Goal: Task Accomplishment & Management: Manage account settings

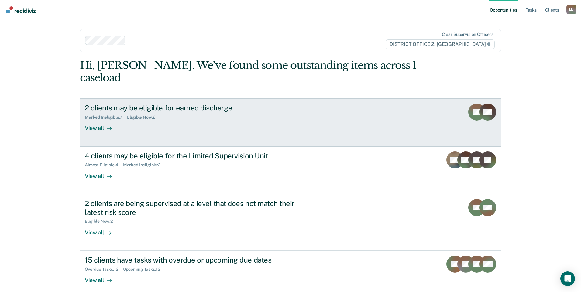
click at [196, 112] on div "Marked Ineligible : 7 Eligible Now : 2" at bounding box center [191, 116] width 213 height 8
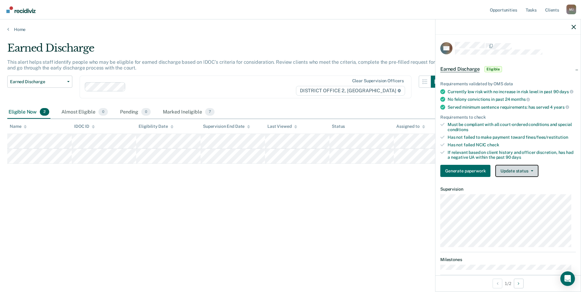
click at [519, 176] on button "Update status" at bounding box center [516, 171] width 43 height 12
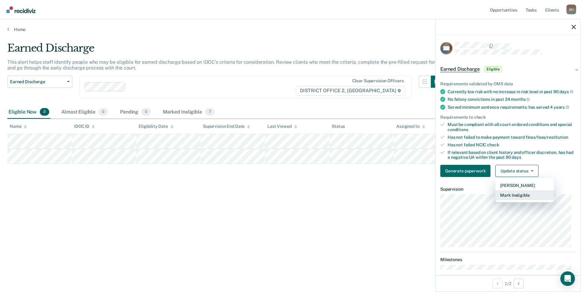
click at [515, 200] on button "Mark Ineligible" at bounding box center [524, 195] width 59 height 10
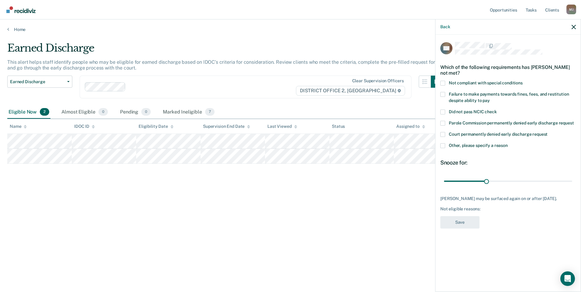
click at [442, 84] on span at bounding box center [442, 83] width 5 height 5
click at [522, 81] on input "Not compliant with special conditions" at bounding box center [522, 81] width 0 height 0
drag, startPoint x: 485, startPoint y: 182, endPoint x: 582, endPoint y: 188, distance: 96.5
type input "90"
click at [572, 186] on input "range" at bounding box center [508, 181] width 128 height 11
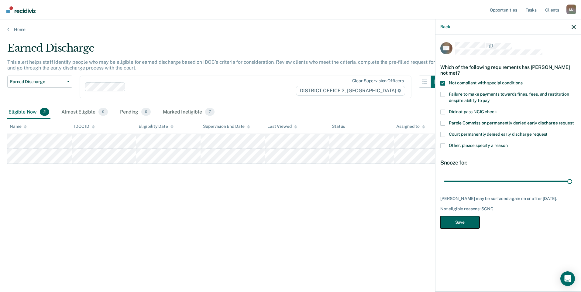
click at [454, 223] on button "Save" at bounding box center [459, 222] width 39 height 12
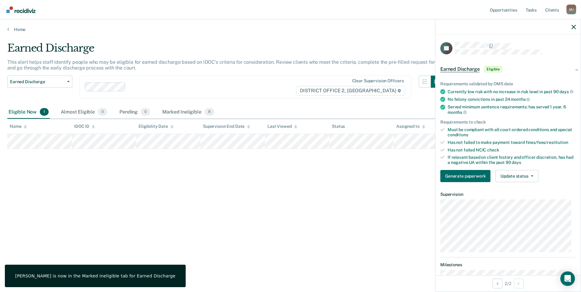
click at [299, 225] on div "Earned Discharge This alert helps staff identify people who may be eligible for…" at bounding box center [290, 144] width 566 height 205
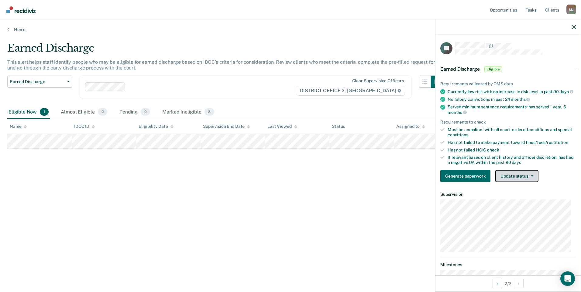
click at [513, 181] on button "Update status" at bounding box center [516, 176] width 43 height 12
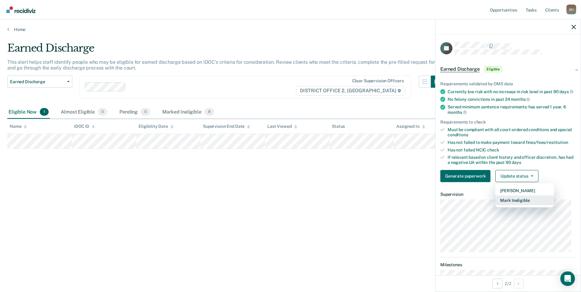
click at [513, 205] on button "Mark Ineligible" at bounding box center [524, 201] width 59 height 10
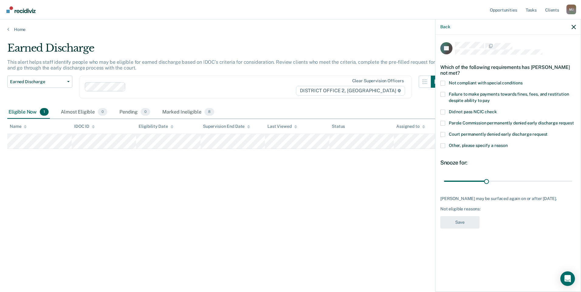
click at [442, 93] on span at bounding box center [442, 94] width 5 height 5
click at [490, 98] on input "Failure to make payments towards fines, fees, and restitution despite ability t…" at bounding box center [490, 98] width 0 height 0
click at [460, 221] on button "Save" at bounding box center [459, 222] width 39 height 12
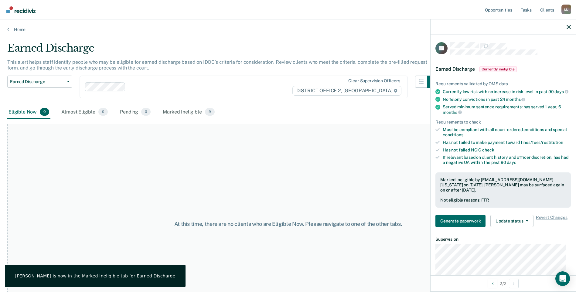
click at [569, 29] on div at bounding box center [503, 26] width 145 height 15
click at [567, 26] on icon "button" at bounding box center [569, 27] width 4 height 4
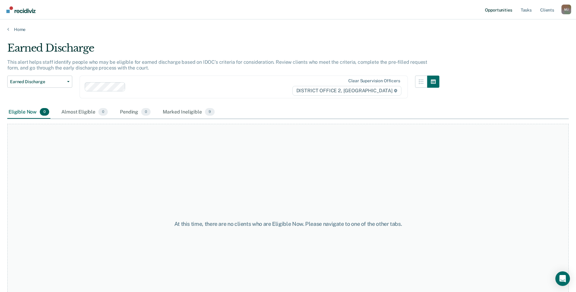
click at [505, 10] on link "Opportunities" at bounding box center [498, 9] width 29 height 19
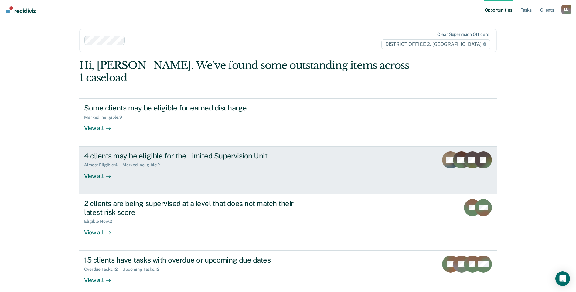
click at [209, 164] on div "4 clients may be eligible for the Limited Supervision Unit Almost Eligible : 4 …" at bounding box center [198, 166] width 228 height 28
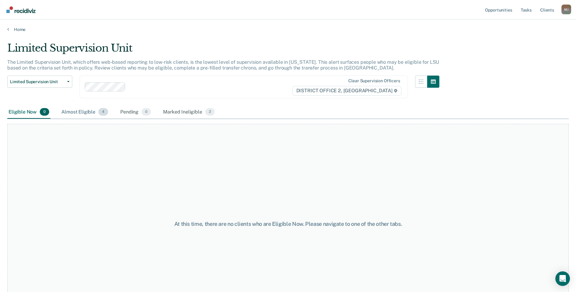
click at [86, 111] on div "Almost Eligible 4" at bounding box center [84, 112] width 49 height 13
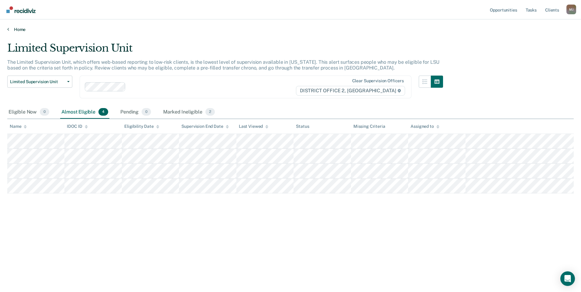
click at [8, 30] on icon at bounding box center [8, 29] width 2 height 5
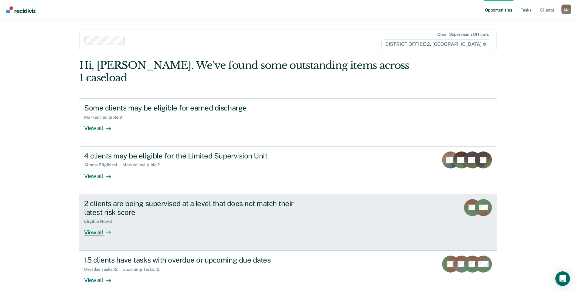
click at [181, 217] on div "Eligible Now : 2" at bounding box center [190, 221] width 213 height 8
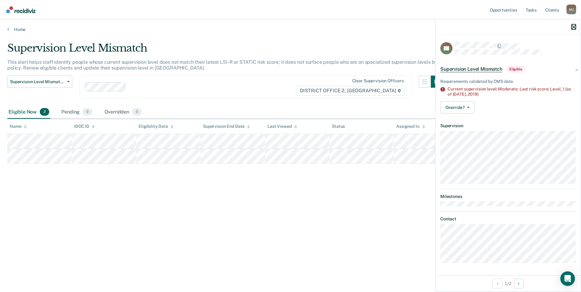
click at [571, 27] on icon "button" at bounding box center [573, 27] width 4 height 4
click at [379, 184] on div "Supervision Level Mismatch This alert helps staff identify people whose current…" at bounding box center [290, 144] width 566 height 205
click at [469, 108] on button "Override?" at bounding box center [457, 107] width 34 height 12
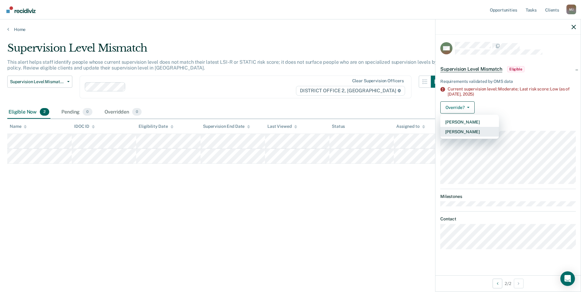
click at [465, 132] on button "[PERSON_NAME]" at bounding box center [469, 132] width 59 height 10
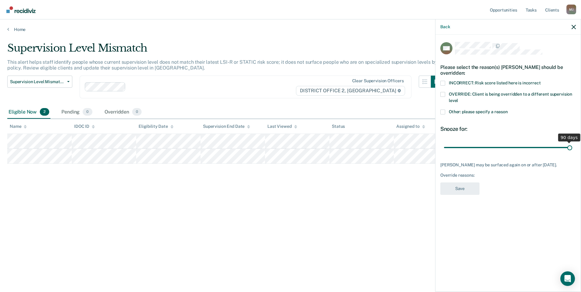
drag, startPoint x: 485, startPoint y: 150, endPoint x: 582, endPoint y: 148, distance: 96.3
type input "90"
click at [572, 148] on input "range" at bounding box center [508, 147] width 128 height 11
click at [445, 112] on label "Other: please specify a reason" at bounding box center [507, 113] width 135 height 6
click at [507, 110] on input "Other: please specify a reason" at bounding box center [507, 110] width 0 height 0
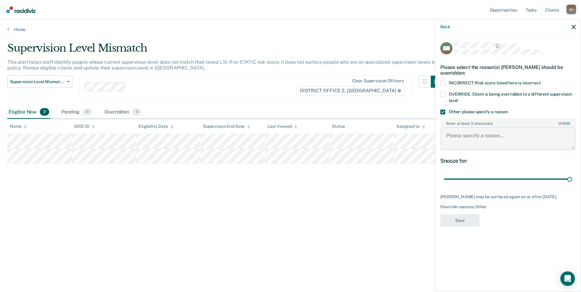
click at [476, 136] on textarea "Enter at least 3 characters 0 / 1600" at bounding box center [508, 138] width 134 height 22
type textarea "updated"
click at [466, 225] on button "Save" at bounding box center [459, 220] width 39 height 12
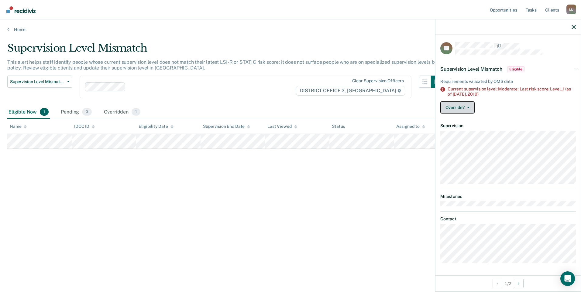
click at [471, 106] on button "Override?" at bounding box center [457, 107] width 34 height 12
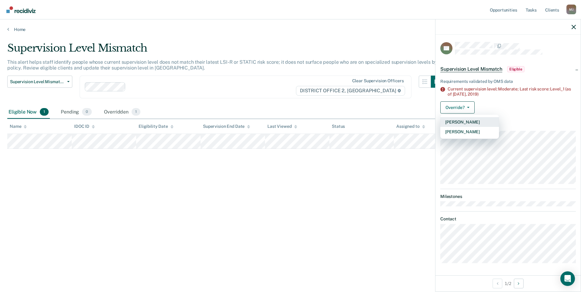
click at [461, 124] on button "[PERSON_NAME]" at bounding box center [469, 122] width 59 height 10
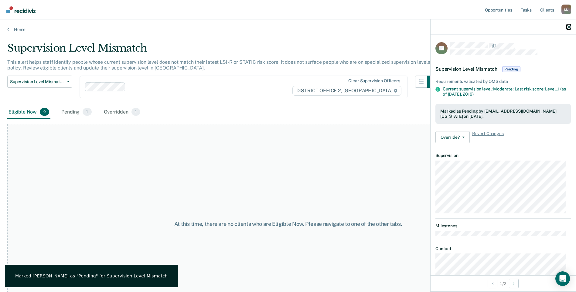
click at [569, 26] on icon "button" at bounding box center [569, 27] width 4 height 4
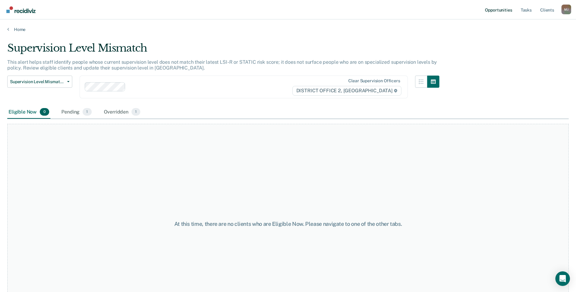
click at [501, 11] on link "Opportunities" at bounding box center [498, 9] width 29 height 19
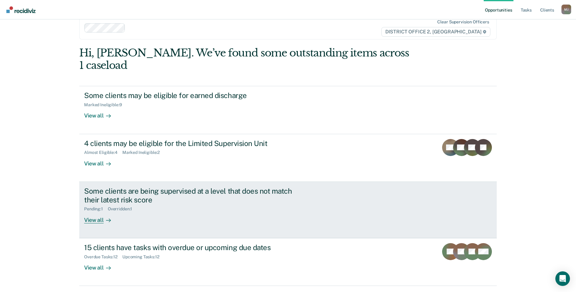
scroll to position [18, 0]
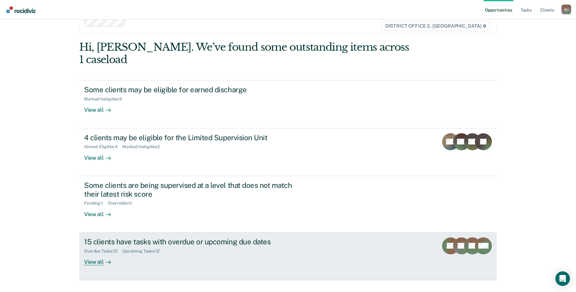
click at [231, 250] on div "15 clients have tasks with overdue or upcoming due dates Overdue Tasks : 12 Upc…" at bounding box center [198, 251] width 228 height 28
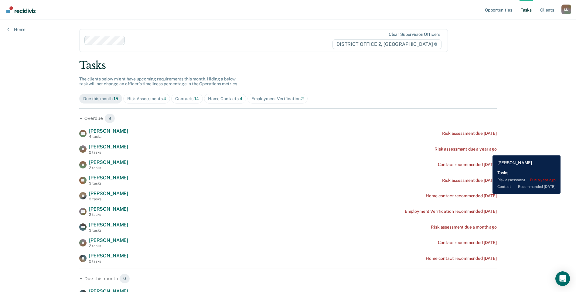
click at [488, 151] on div "Risk assessment due a year ago" at bounding box center [466, 149] width 62 height 5
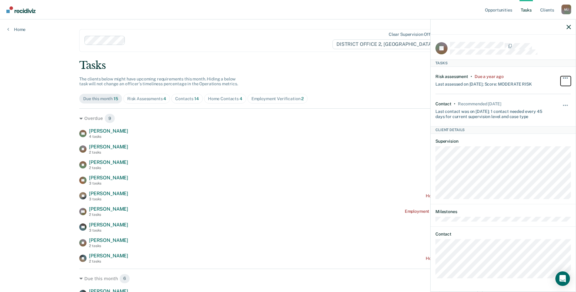
click at [567, 77] on span "button" at bounding box center [567, 77] width 1 height 1
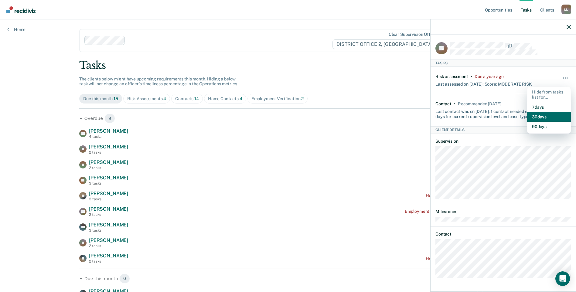
click at [540, 116] on button "30 days" at bounding box center [549, 117] width 44 height 10
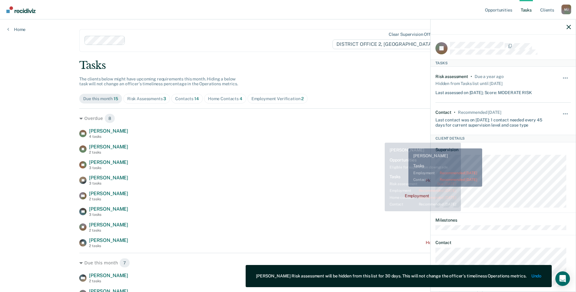
click at [379, 138] on div "[PERSON_NAME] 4 tasks Risk assessment due [DATE]" at bounding box center [288, 133] width 418 height 11
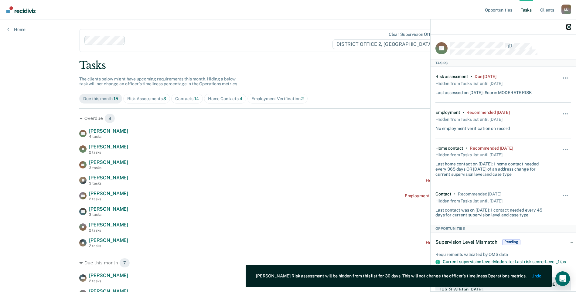
click at [568, 28] on icon "button" at bounding box center [569, 27] width 4 height 4
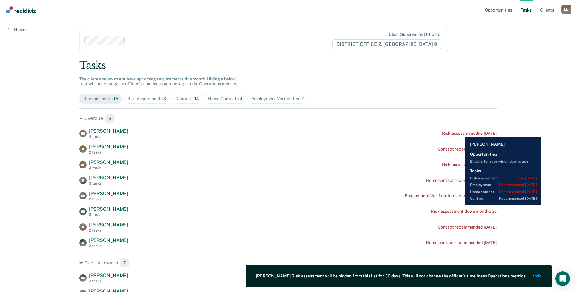
click at [461, 133] on div "Risk assessment due [DATE]" at bounding box center [469, 133] width 55 height 5
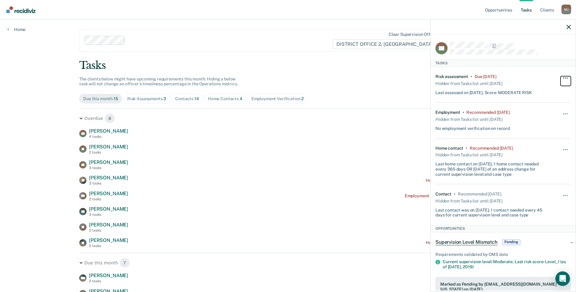
click at [561, 76] on button "button" at bounding box center [566, 81] width 10 height 10
click at [538, 128] on button "90 days" at bounding box center [549, 127] width 44 height 10
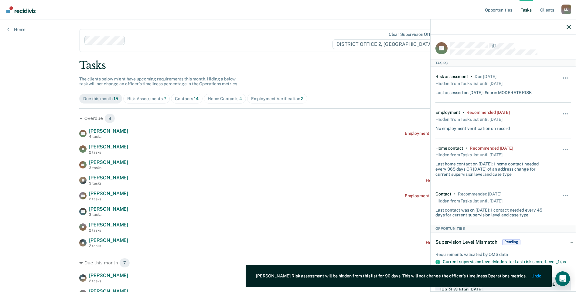
click at [561, 147] on div "Hide from tasks list for... 7 days 30 days 90 days" at bounding box center [566, 161] width 10 height 31
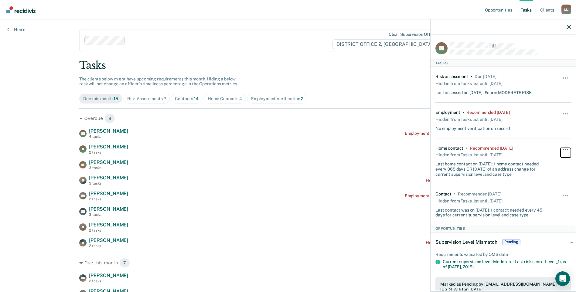
click at [561, 148] on button "button" at bounding box center [566, 153] width 10 height 10
click at [534, 186] on button "30 days" at bounding box center [549, 188] width 44 height 10
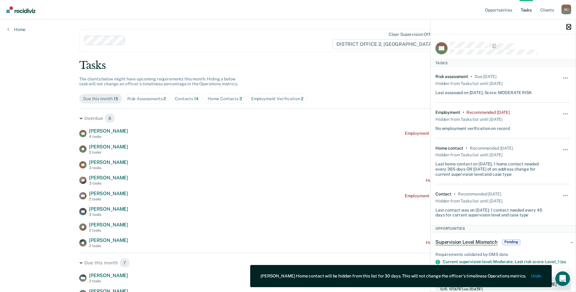
click at [568, 25] on icon "button" at bounding box center [569, 27] width 4 height 4
